Goal: Check status

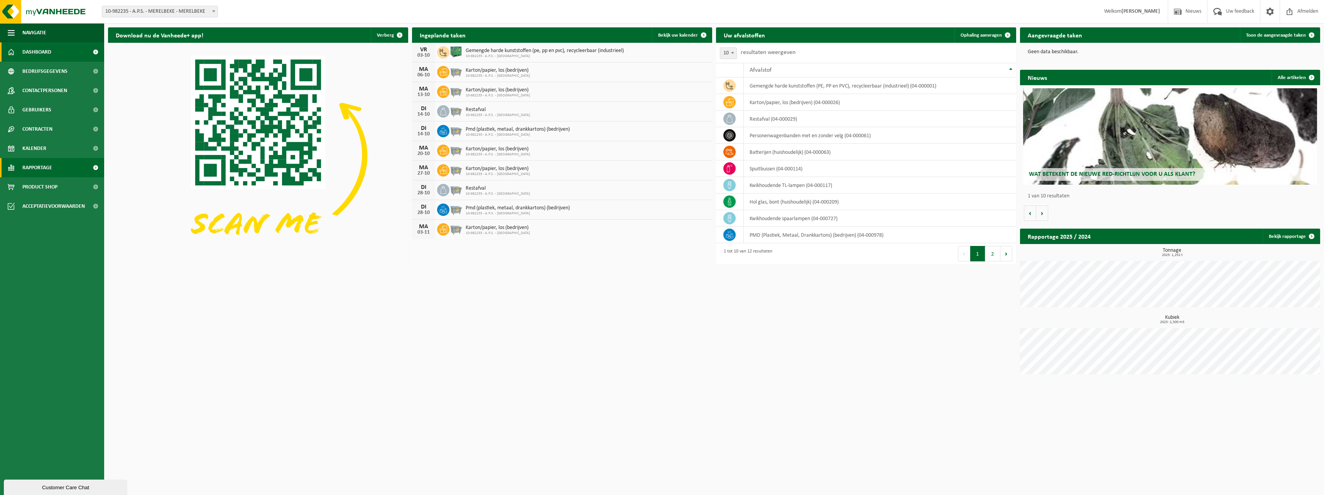
click at [42, 166] on span "Rapportage" at bounding box center [37, 167] width 30 height 19
click at [38, 166] on span "Rapportage" at bounding box center [37, 167] width 30 height 19
click at [46, 187] on span "In grafiekvorm" at bounding box center [41, 187] width 35 height 15
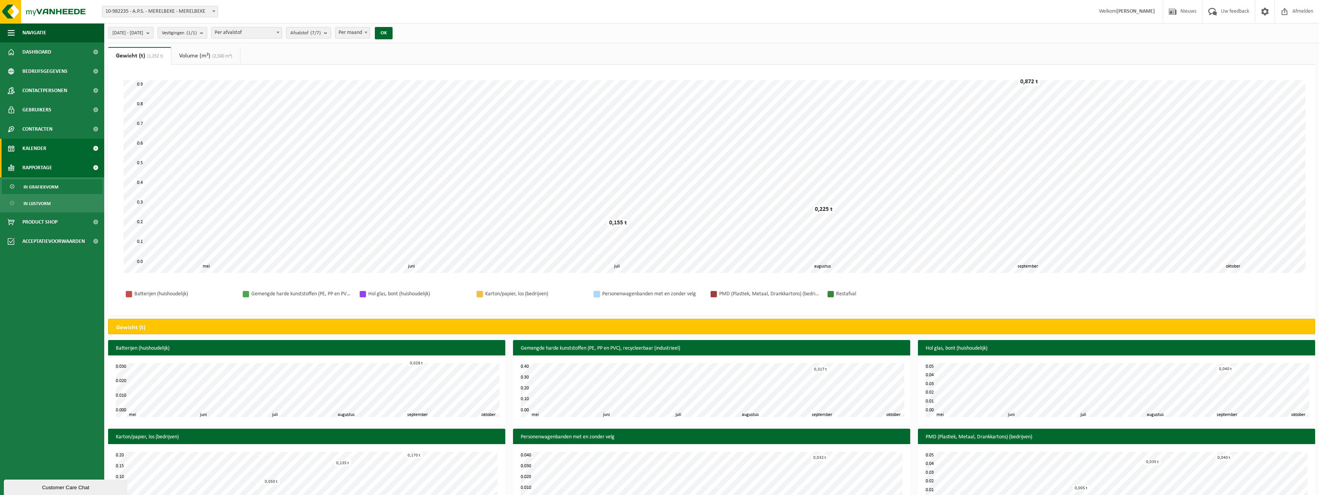
click at [29, 149] on span "Kalender" at bounding box center [34, 148] width 24 height 19
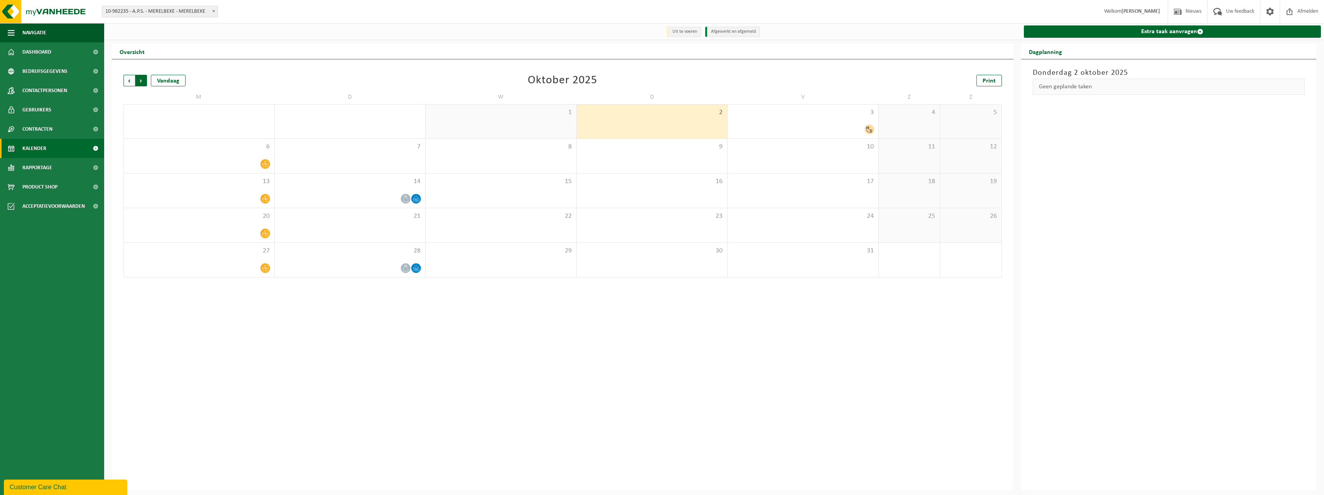
click at [129, 80] on span "Vorige" at bounding box center [129, 81] width 12 height 12
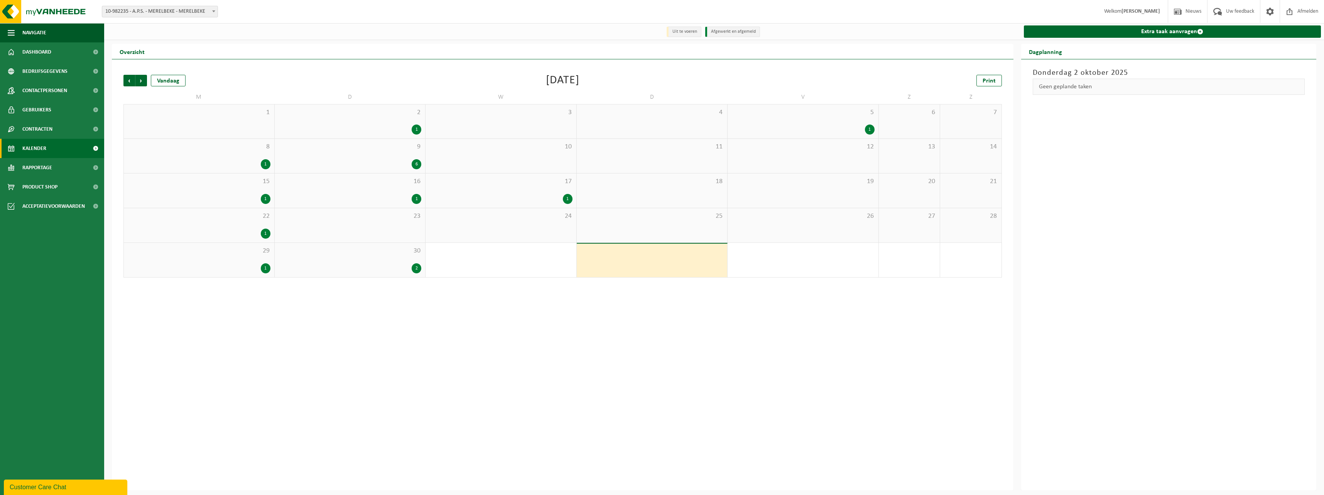
click at [129, 80] on span "Vorige" at bounding box center [129, 81] width 12 height 12
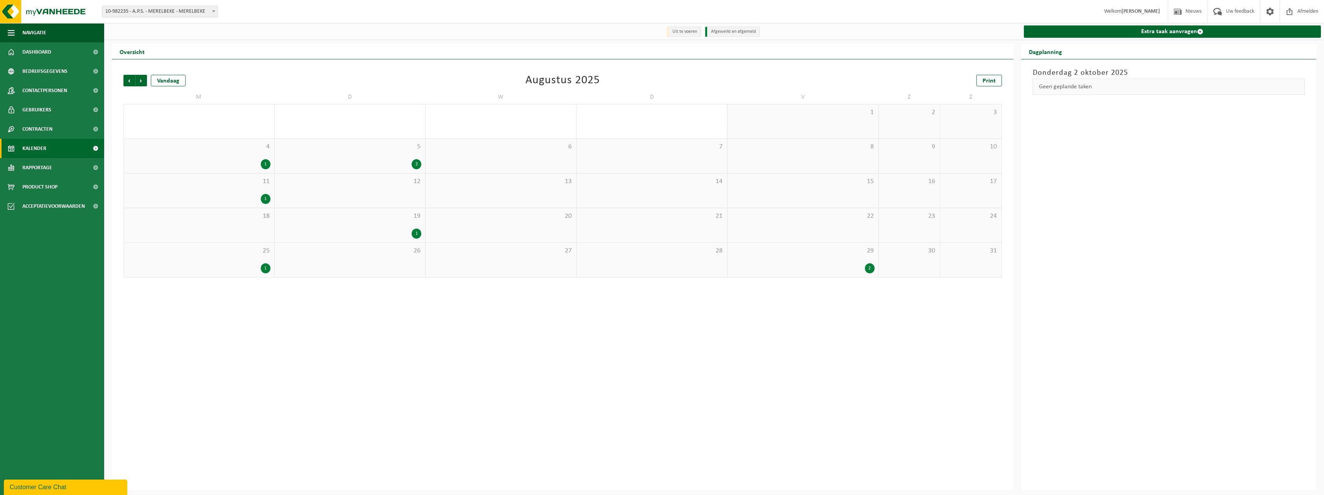
click at [267, 166] on div "1" at bounding box center [266, 164] width 10 height 10
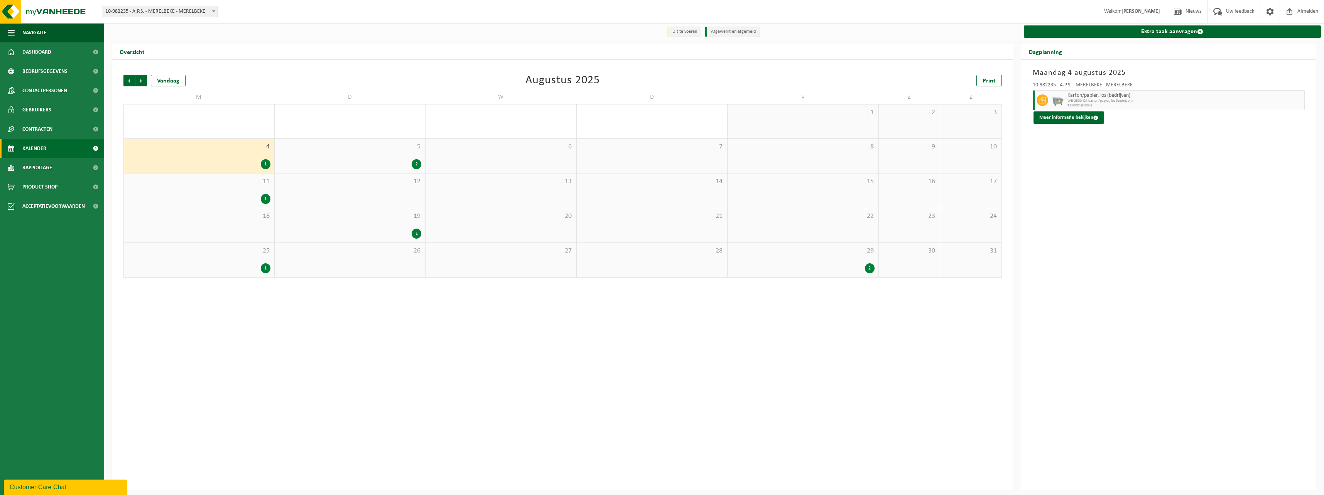
click at [266, 200] on div "1" at bounding box center [266, 199] width 10 height 10
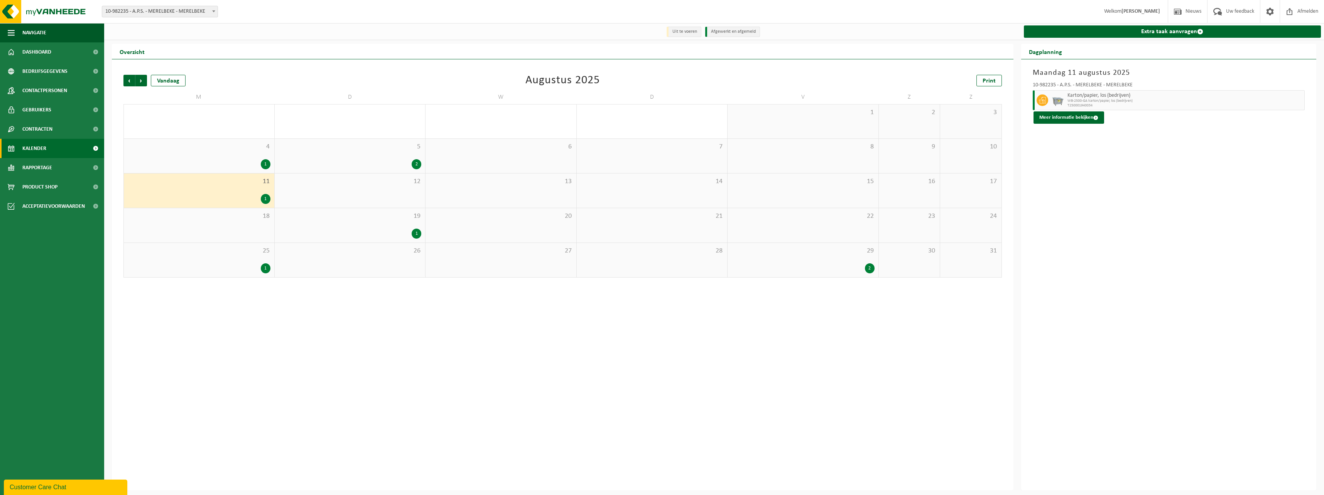
click at [266, 269] on div "1" at bounding box center [266, 269] width 10 height 10
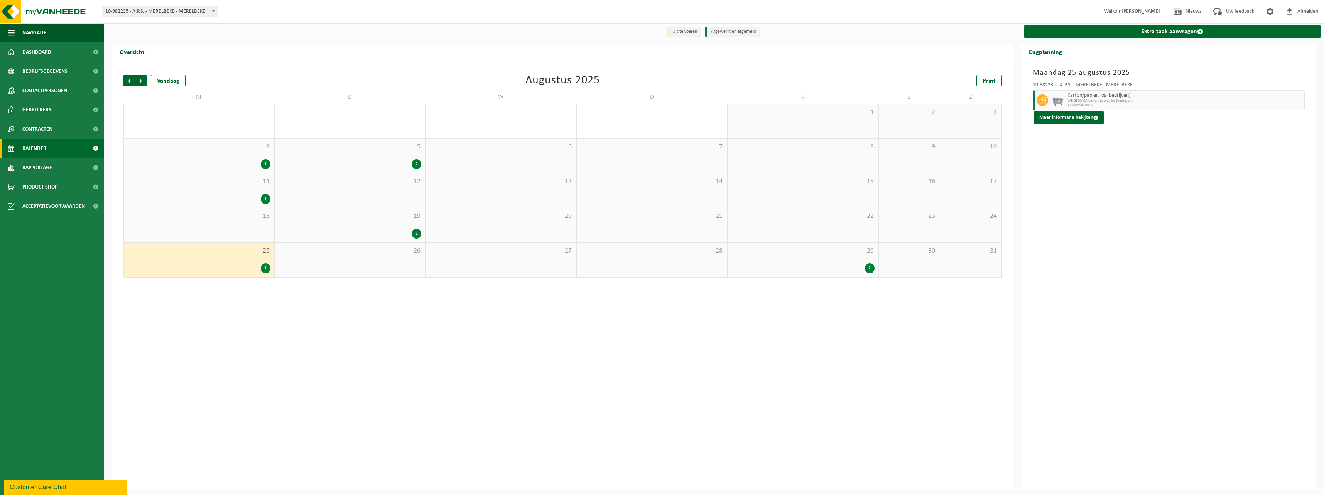
click at [415, 163] on div "2" at bounding box center [417, 164] width 10 height 10
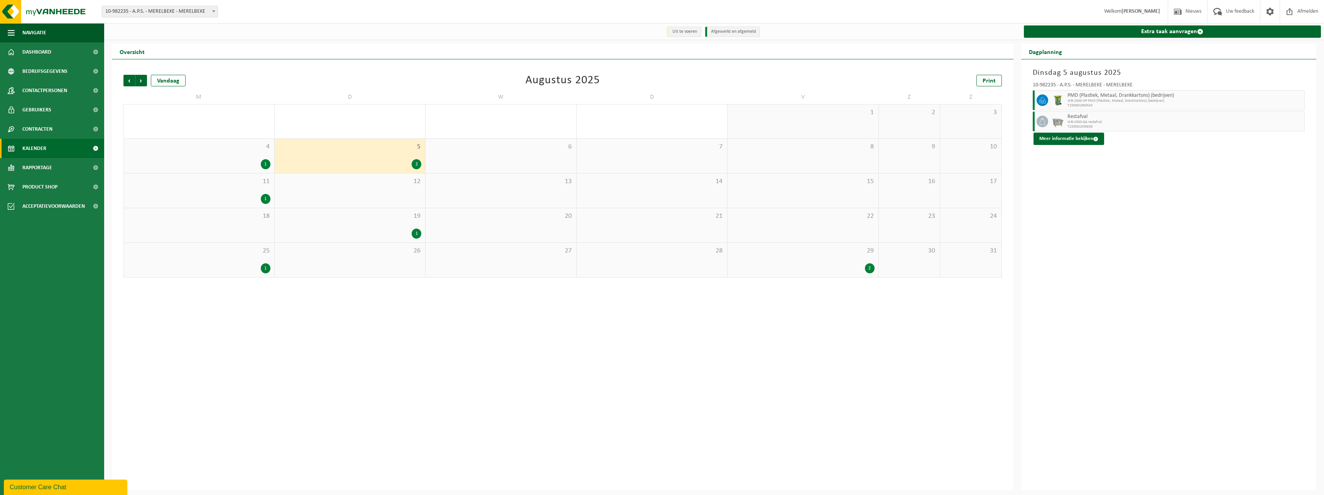
click at [417, 230] on div "1" at bounding box center [417, 234] width 10 height 10
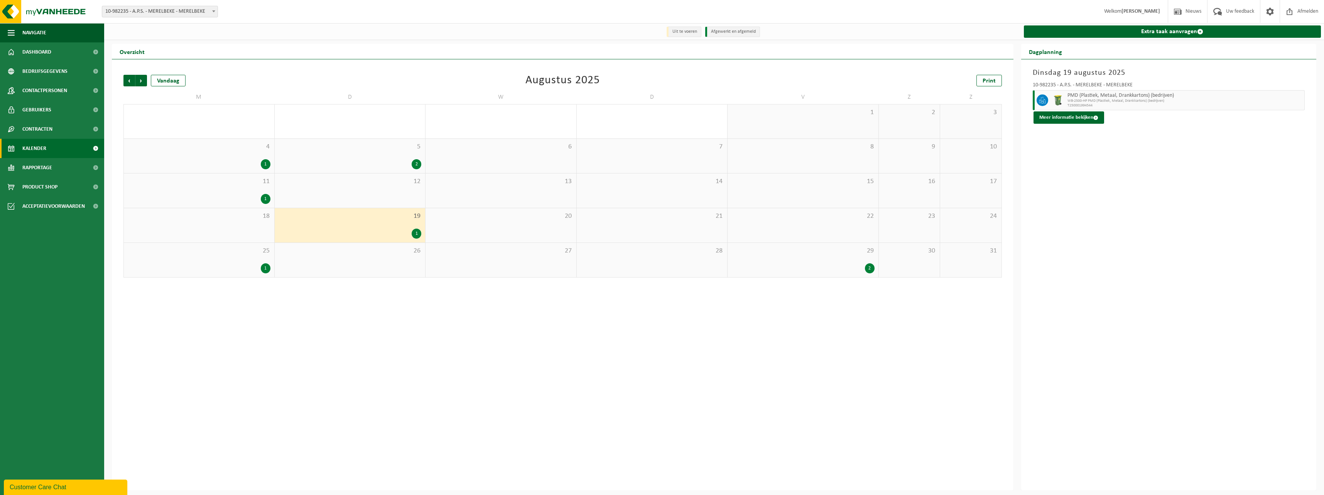
click at [871, 266] on div "2" at bounding box center [870, 269] width 10 height 10
